Goal: Find contact information: Find contact information

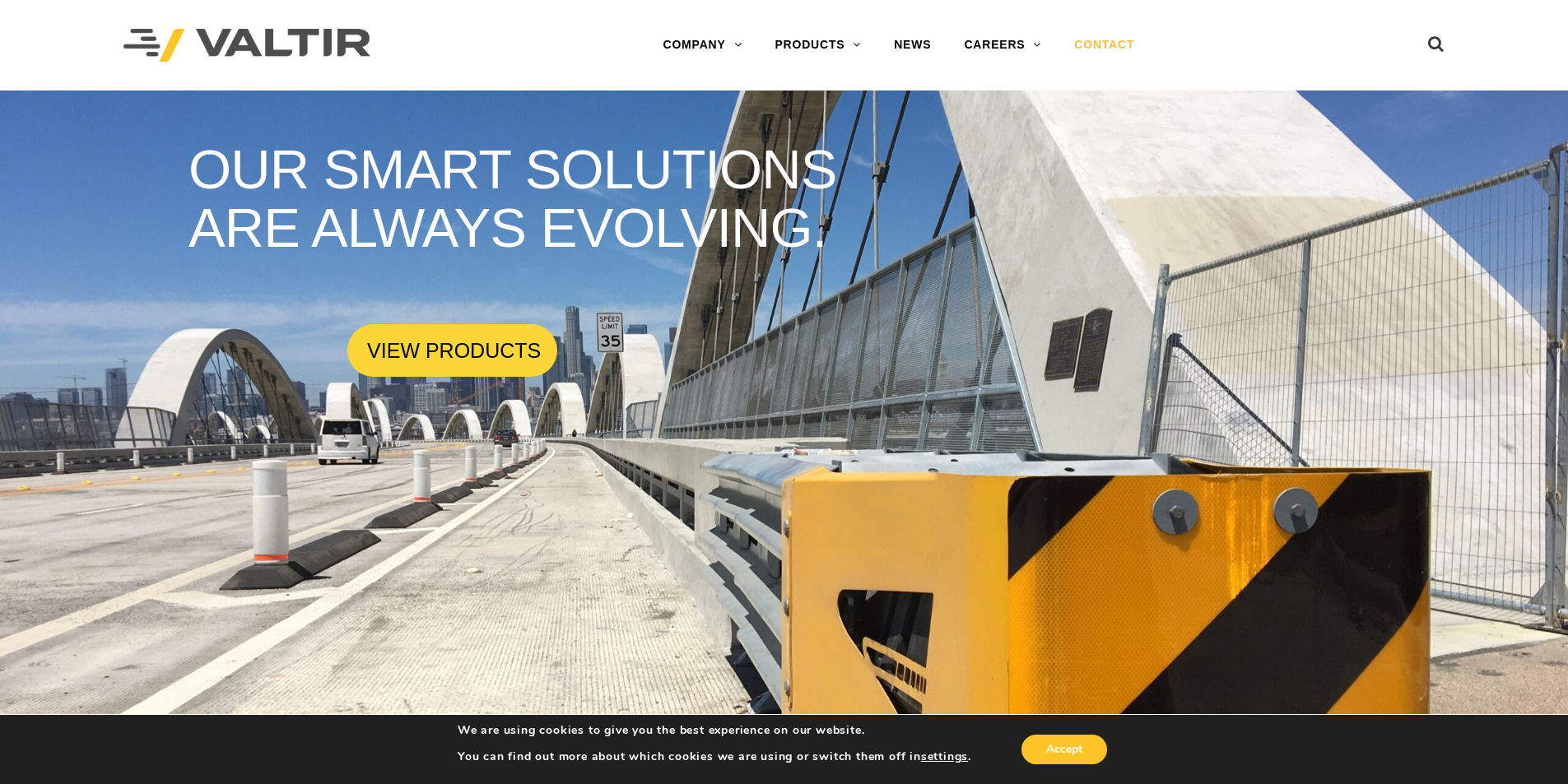
click at [1106, 38] on link "CONTACT" at bounding box center [1104, 45] width 93 height 33
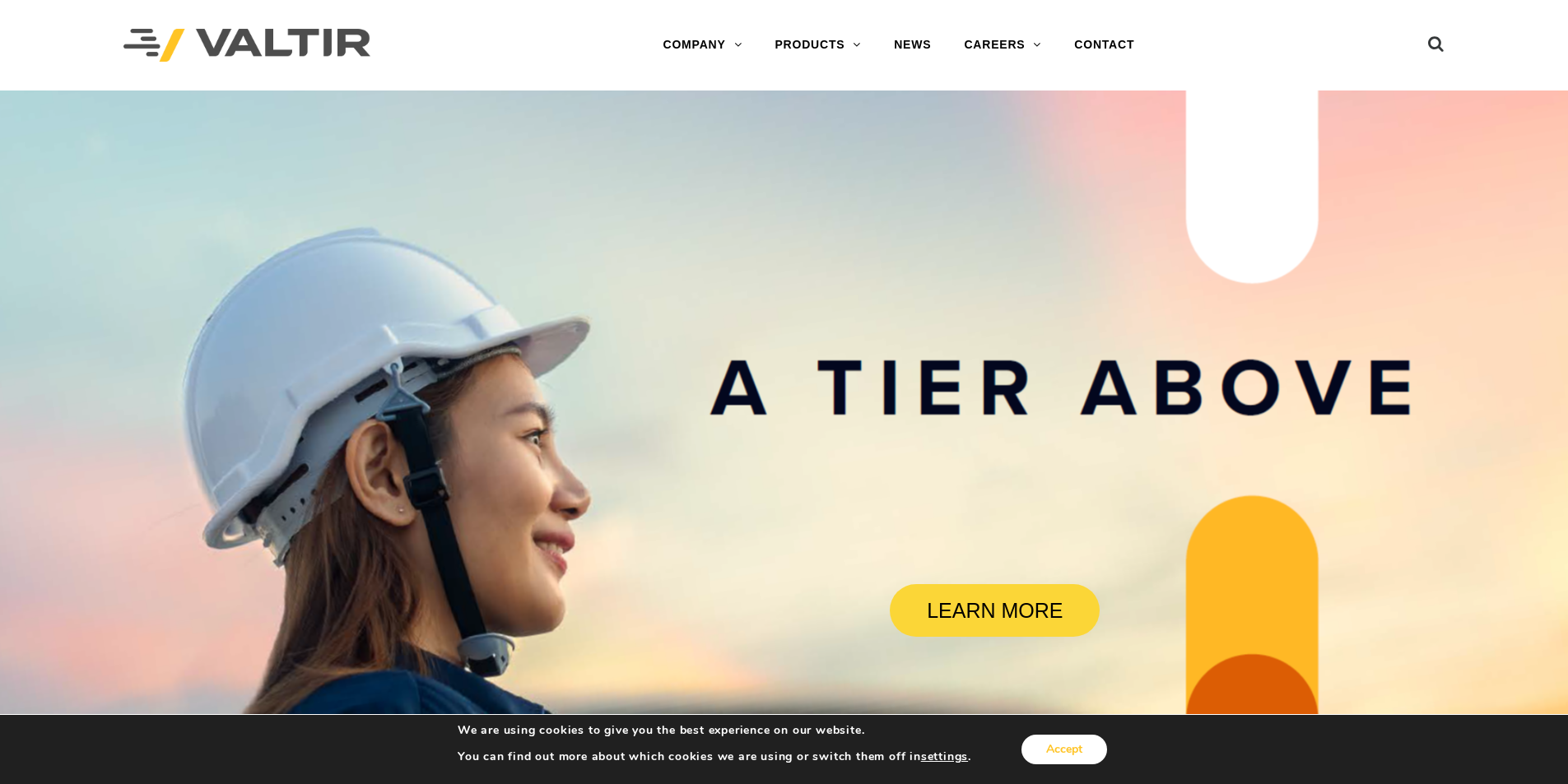
click at [1057, 754] on button "Accept" at bounding box center [1064, 749] width 86 height 30
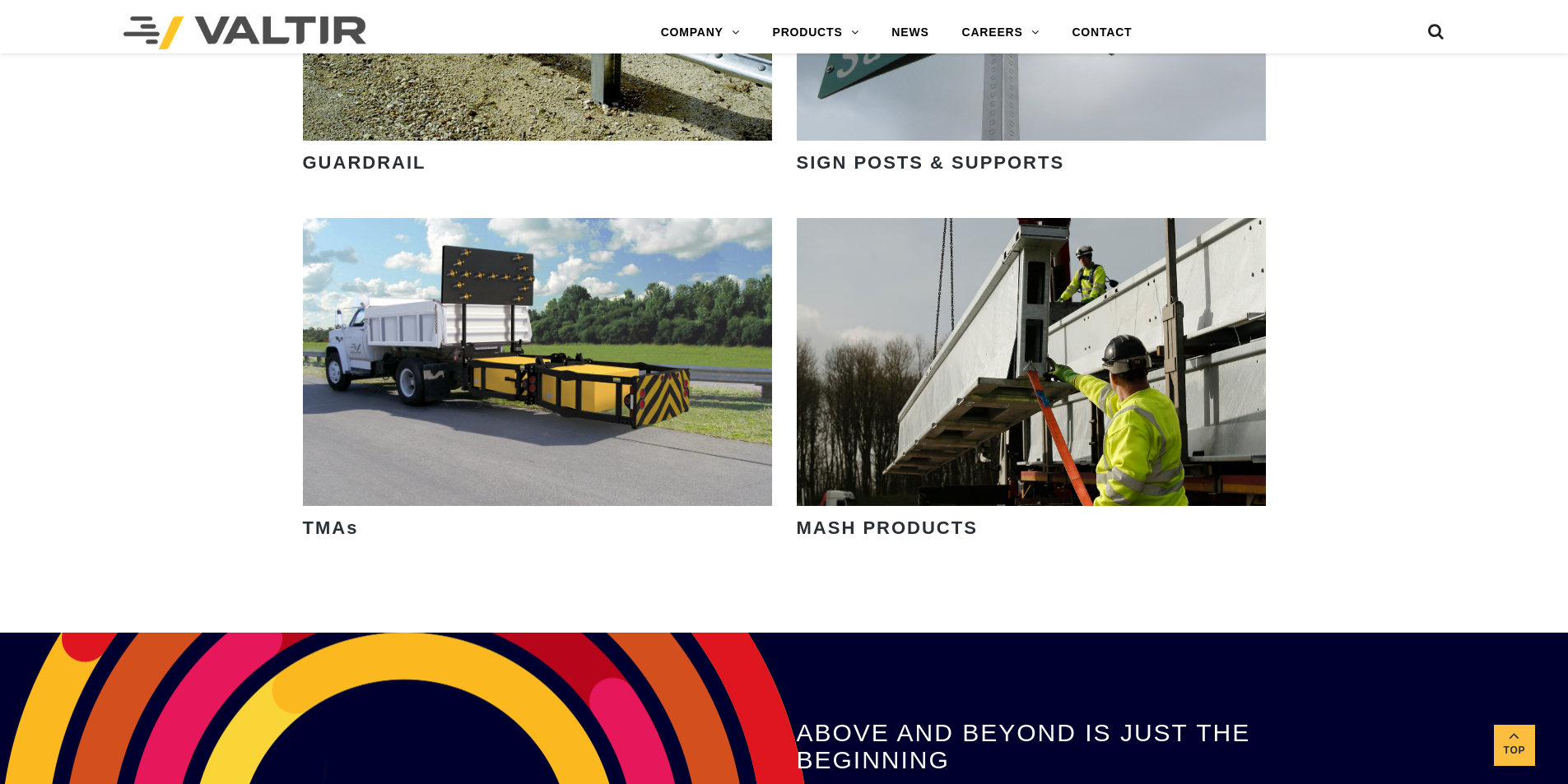
scroll to position [2550, 0]
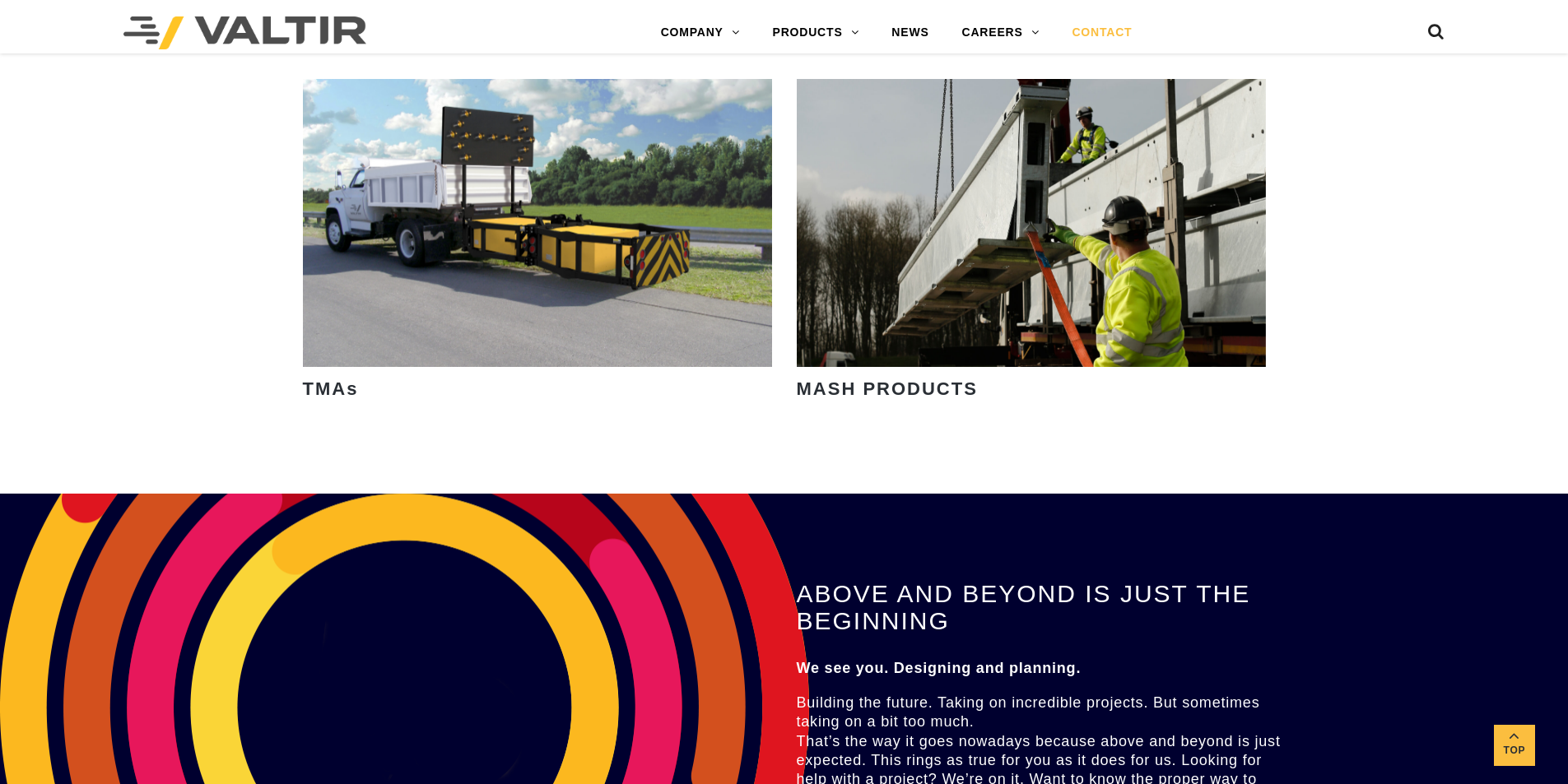
click at [1106, 39] on link "CONTACT" at bounding box center [1102, 32] width 93 height 33
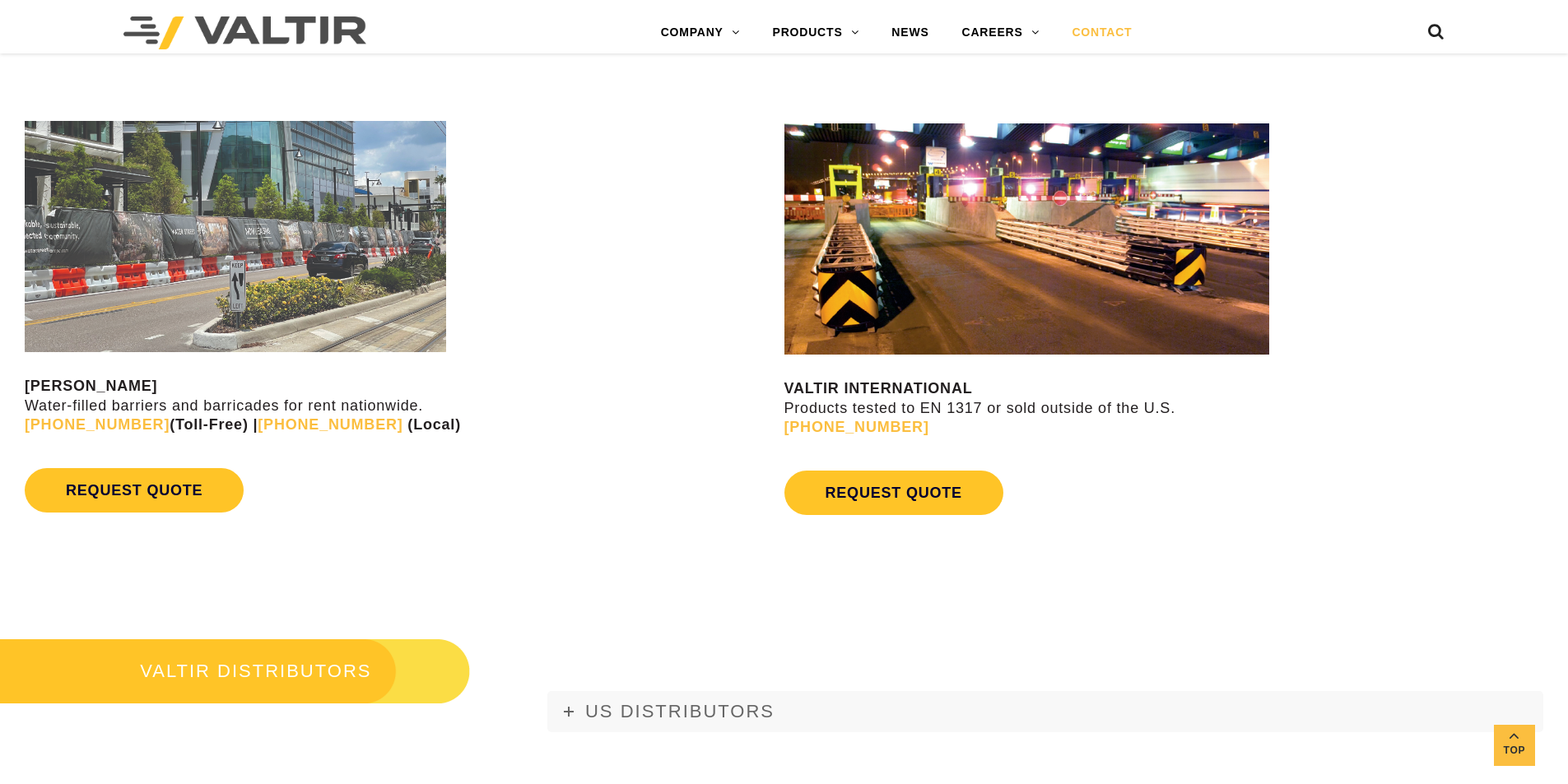
scroll to position [1563, 0]
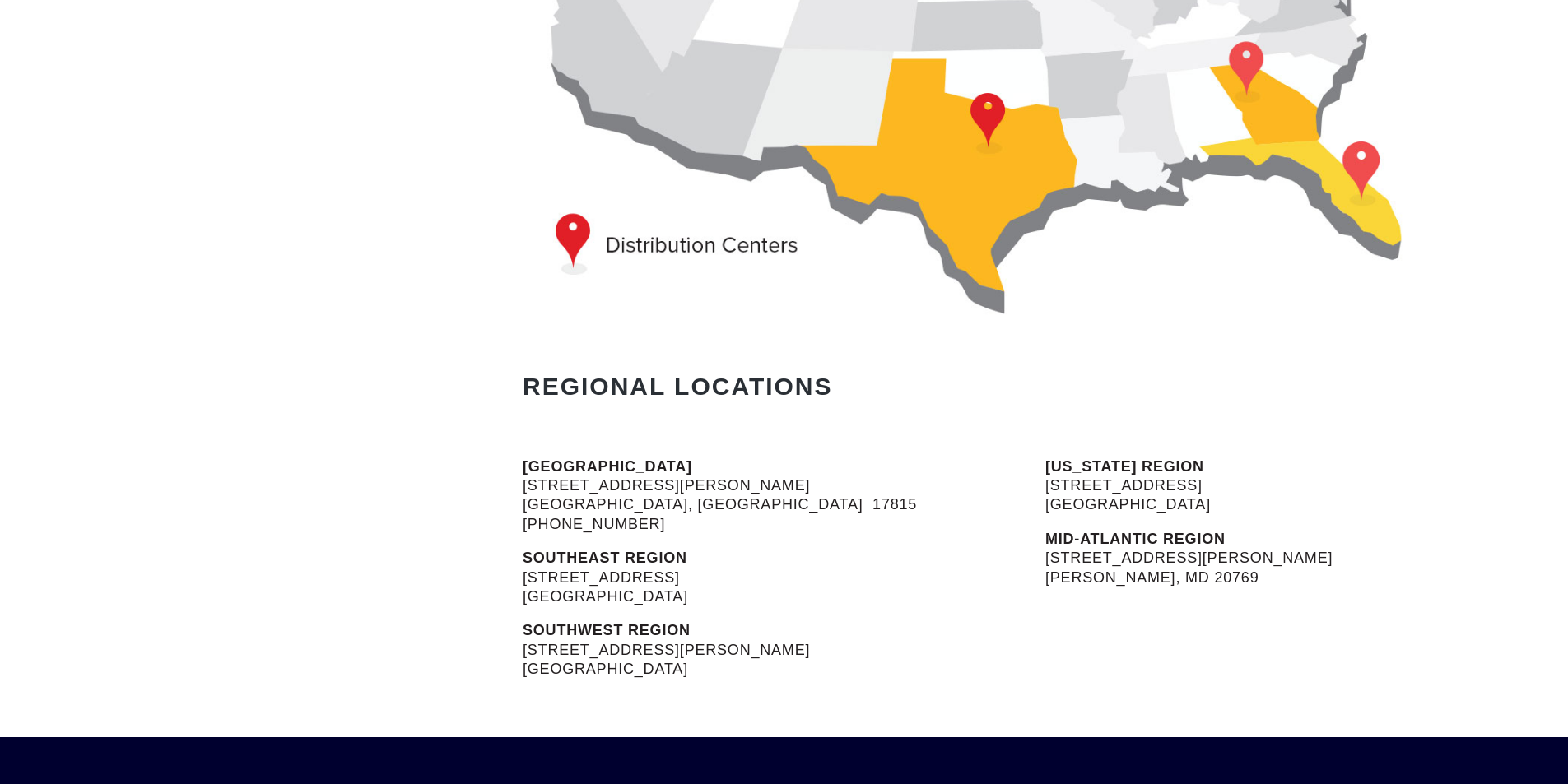
scroll to position [151, 0]
